Goal: Transaction & Acquisition: Purchase product/service

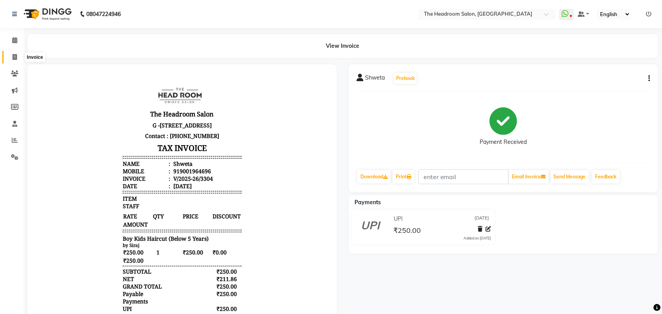
click at [15, 59] on icon at bounding box center [15, 57] width 4 height 6
select select "service"
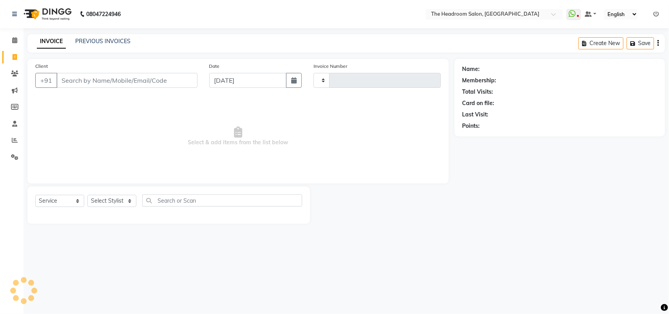
type input "3305"
select select "6933"
click at [167, 80] on input "Client" at bounding box center [126, 80] width 141 height 15
select select "58237"
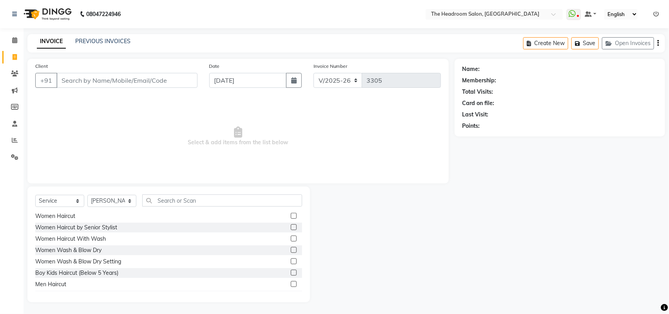
scroll to position [20, 0]
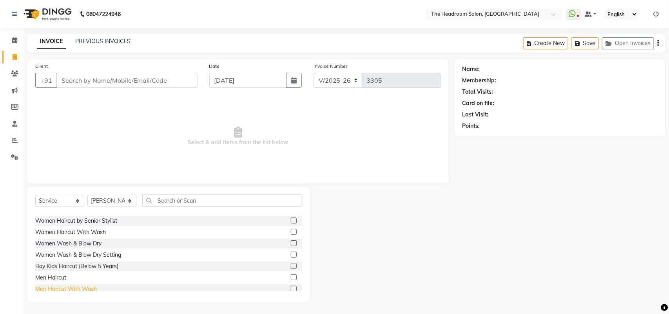
click at [48, 288] on div "Men Haircut With Wash" at bounding box center [66, 289] width 62 height 8
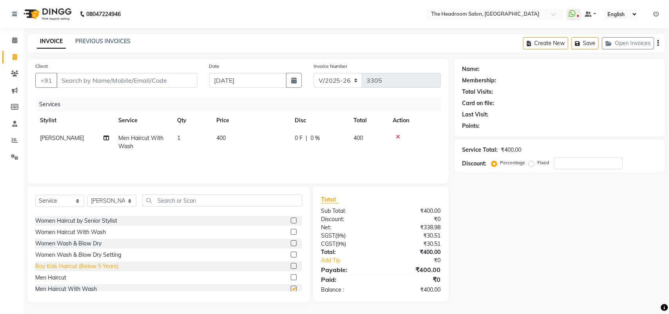
checkbox input "false"
click at [118, 201] on select "Select Stylist [PERSON_NAME] Deepak [PERSON_NAME] [PERSON_NAME] Manager [PERSON…" at bounding box center [111, 201] width 49 height 12
click at [283, 160] on div "Services Stylist Service Qty Price Disc Total Action [PERSON_NAME] Men Haircut …" at bounding box center [238, 136] width 406 height 78
click at [45, 138] on span "[PERSON_NAME]" at bounding box center [62, 138] width 44 height 7
select select "58237"
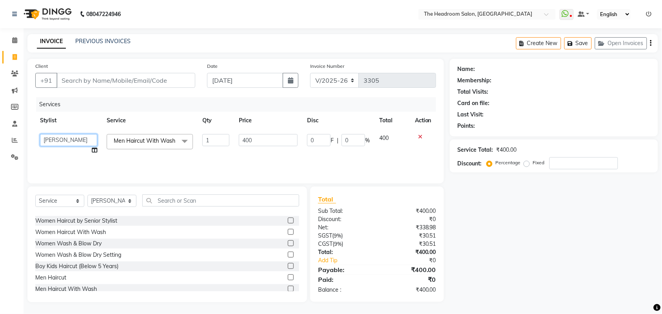
click at [45, 138] on select "[PERSON_NAME] Deepak [PERSON_NAME] [PERSON_NAME] Manager [PERSON_NAME] [PERSON_…" at bounding box center [68, 140] width 57 height 12
select select "87934"
click at [173, 72] on div "Client +91" at bounding box center [115, 78] width 172 height 32
click at [173, 75] on input "Client" at bounding box center [125, 80] width 139 height 15
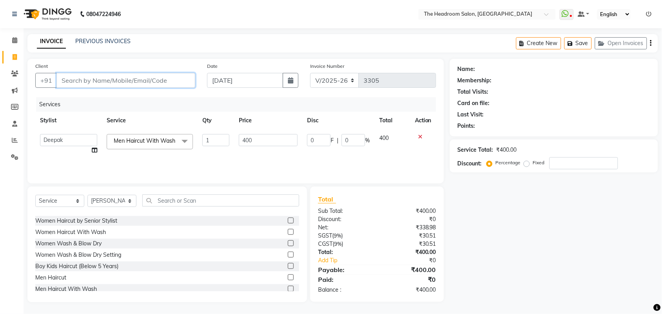
type input "9"
type input "0"
type input "9911134649"
click at [169, 80] on span "Add Client" at bounding box center [175, 80] width 31 height 8
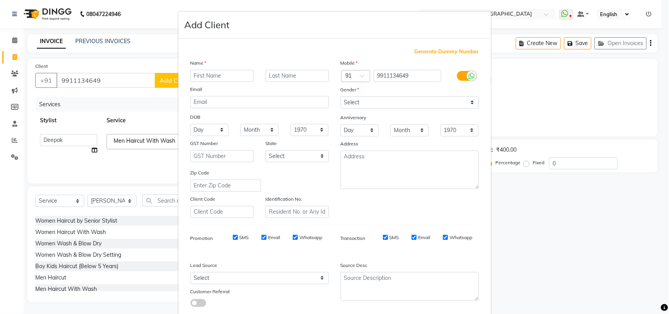
click at [222, 70] on input "text" at bounding box center [223, 76] width 64 height 12
type input "[PERSON_NAME]"
click at [395, 103] on select "Select [DEMOGRAPHIC_DATA] [DEMOGRAPHIC_DATA] Other Prefer Not To Say" at bounding box center [410, 102] width 138 height 12
select select "[DEMOGRAPHIC_DATA]"
click at [341, 96] on select "Select [DEMOGRAPHIC_DATA] [DEMOGRAPHIC_DATA] Other Prefer Not To Say" at bounding box center [410, 102] width 138 height 12
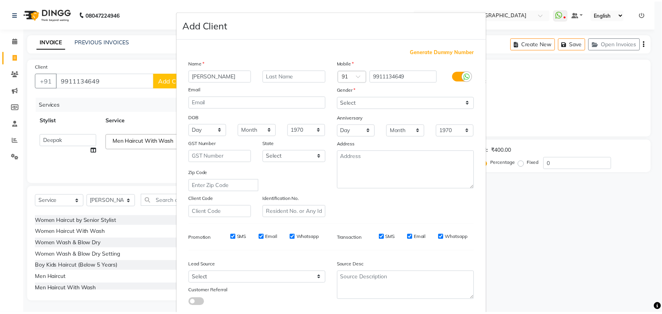
scroll to position [45, 0]
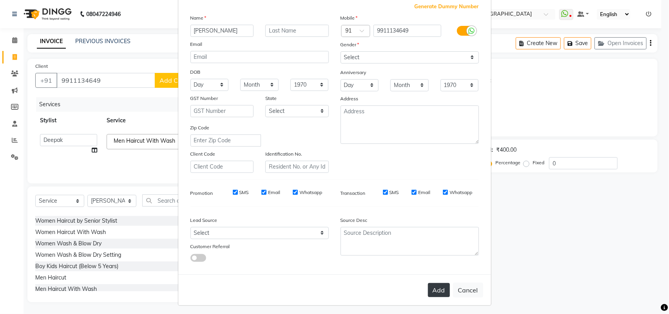
click at [436, 291] on button "Add" at bounding box center [439, 290] width 22 height 14
select select
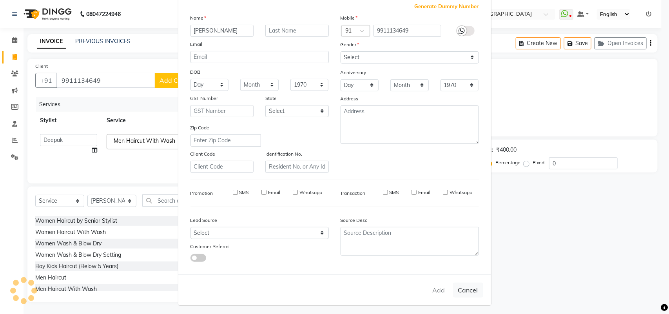
select select
checkbox input "false"
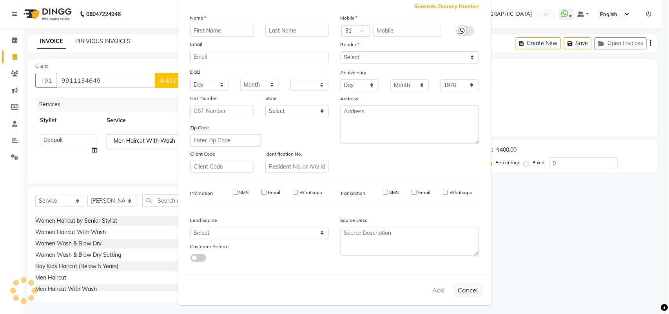
checkbox input "false"
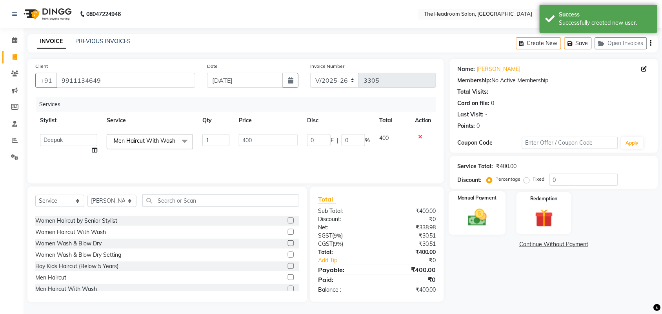
click at [475, 220] on img at bounding box center [477, 218] width 31 height 22
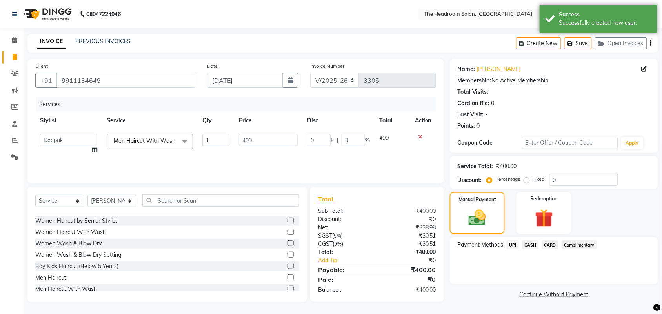
click at [512, 244] on span "UPI" at bounding box center [513, 244] width 12 height 9
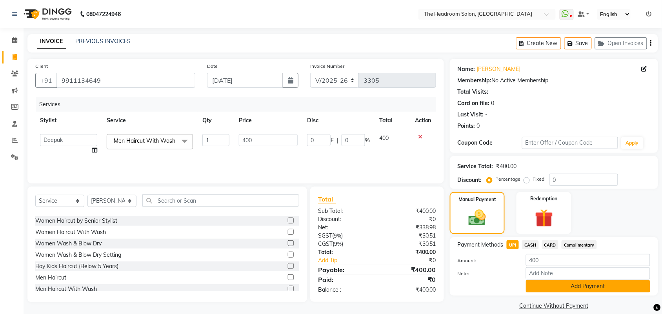
click at [620, 291] on button "Add Payment" at bounding box center [588, 286] width 124 height 12
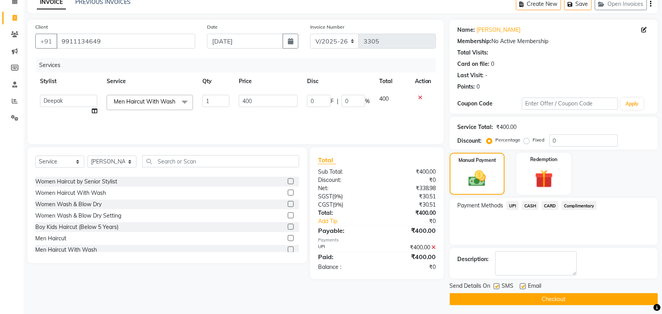
scroll to position [42, 0]
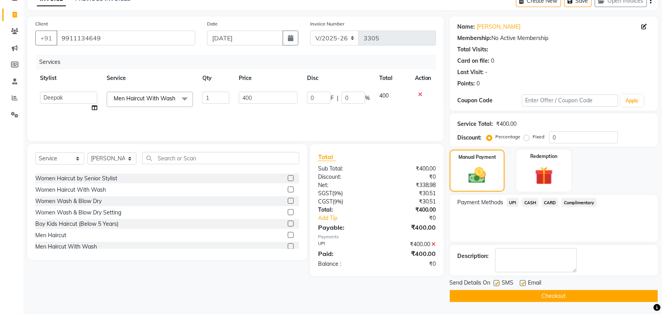
click at [644, 298] on button "Checkout" at bounding box center [554, 296] width 208 height 12
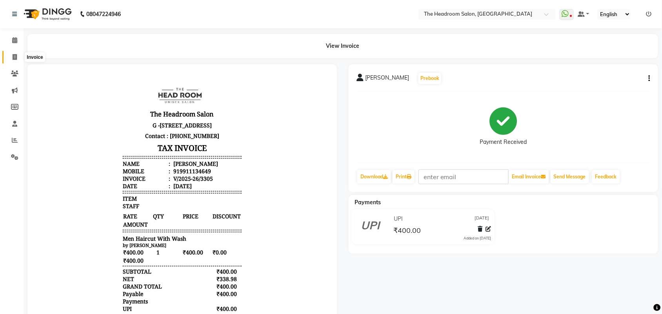
click at [13, 57] on icon at bounding box center [15, 57] width 4 height 6
select select "service"
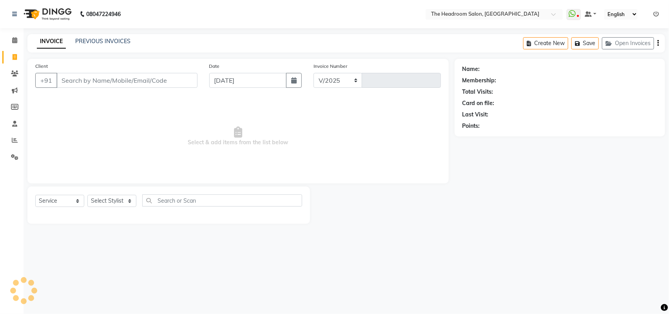
select select "6933"
type input "3306"
select select "58237"
